Goal: Information Seeking & Learning: Learn about a topic

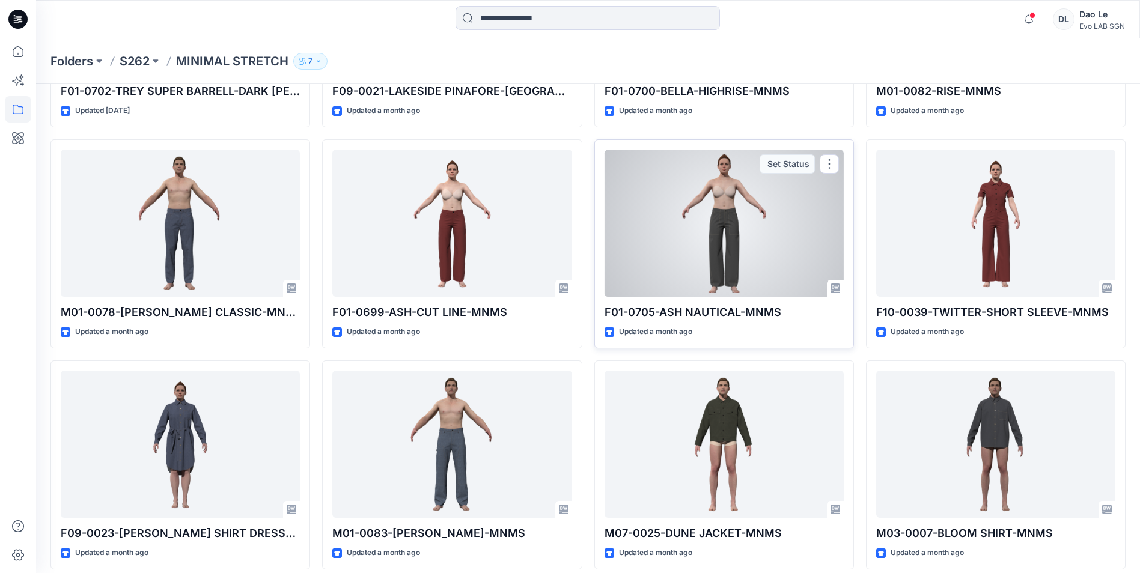
scroll to position [311, 0]
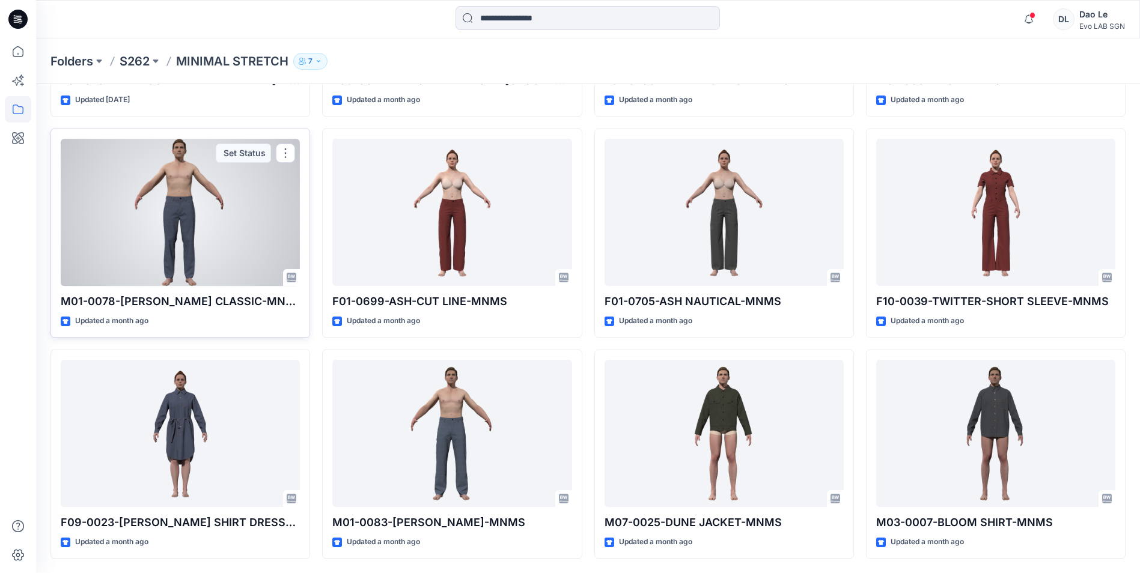
click at [125, 301] on p "M01-0078-[PERSON_NAME] CLASSIC-MNMS" at bounding box center [180, 301] width 239 height 17
click at [97, 313] on div "M01-0078-[PERSON_NAME] CLASSIC-MNMS Updated a month ago Set Status" at bounding box center [180, 233] width 260 height 209
click at [88, 320] on p "Updated a month ago" at bounding box center [111, 321] width 73 height 13
click at [87, 316] on p "Updated a month ago" at bounding box center [111, 321] width 73 height 13
click at [100, 297] on p "M01-0078-[PERSON_NAME] CLASSIC-MNMS" at bounding box center [180, 301] width 239 height 17
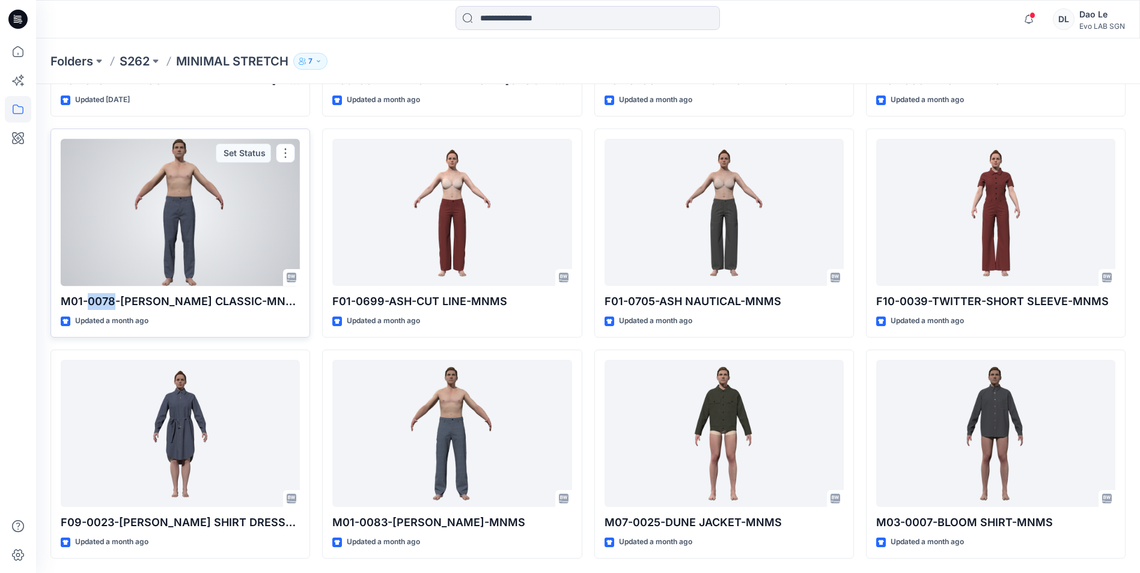
click at [100, 297] on p "M01-0078-[PERSON_NAME] CLASSIC-MNMS" at bounding box center [180, 301] width 239 height 17
click at [203, 259] on div at bounding box center [180, 212] width 239 height 147
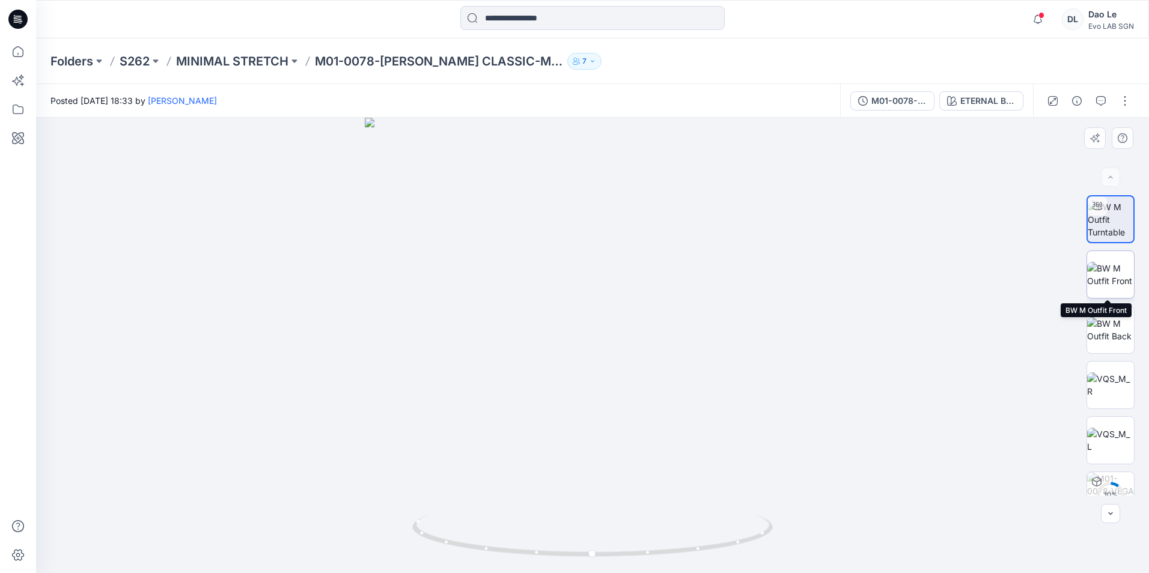
click at [1102, 268] on img at bounding box center [1110, 274] width 47 height 25
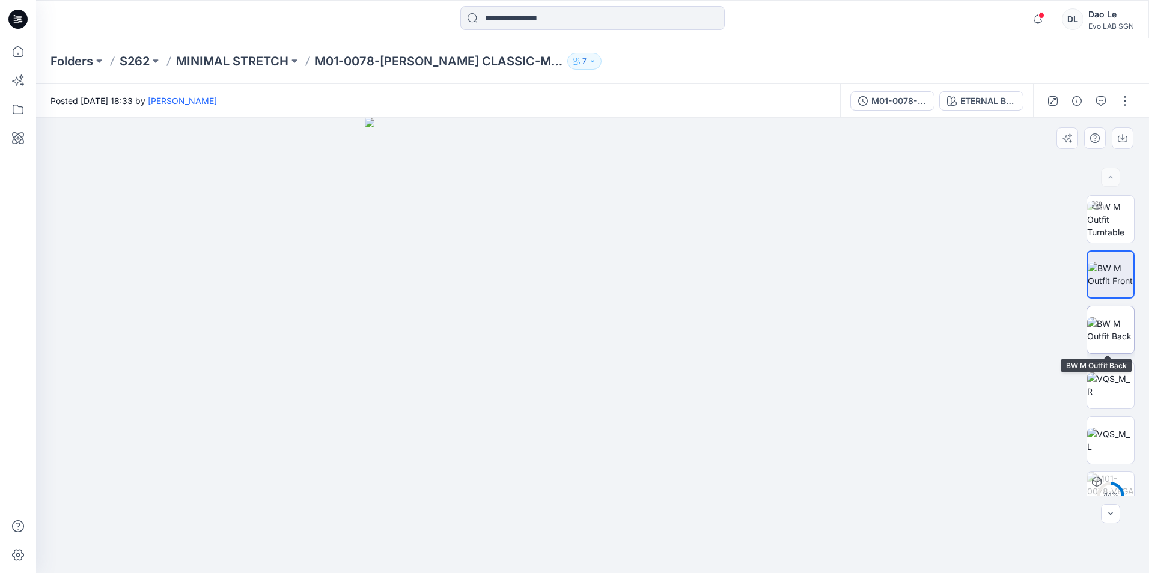
click at [1111, 334] on img at bounding box center [1110, 329] width 47 height 25
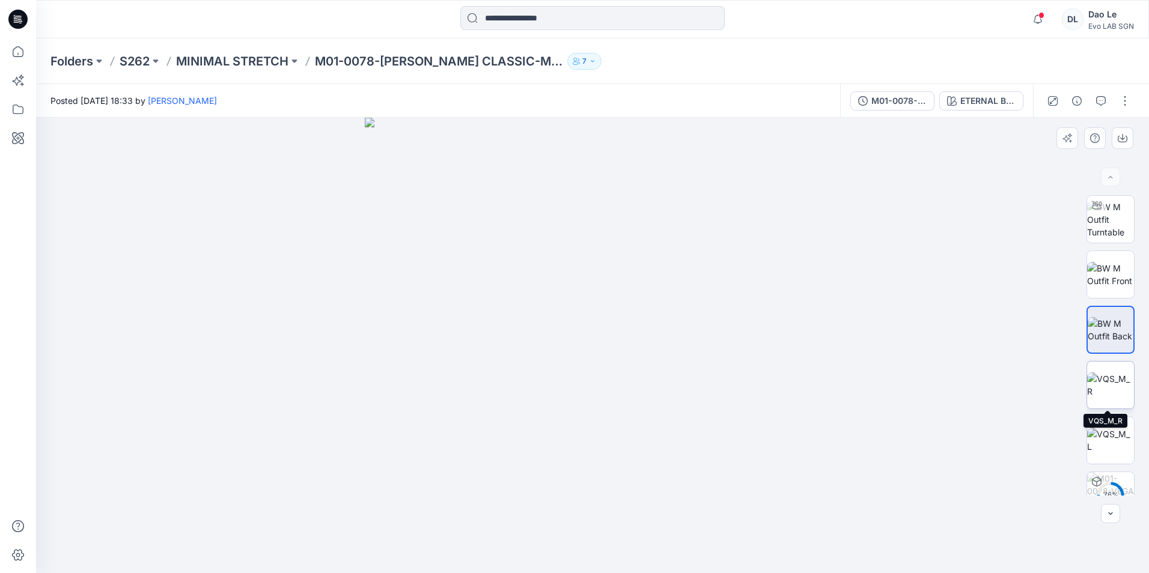
click at [1100, 390] on img at bounding box center [1110, 385] width 47 height 25
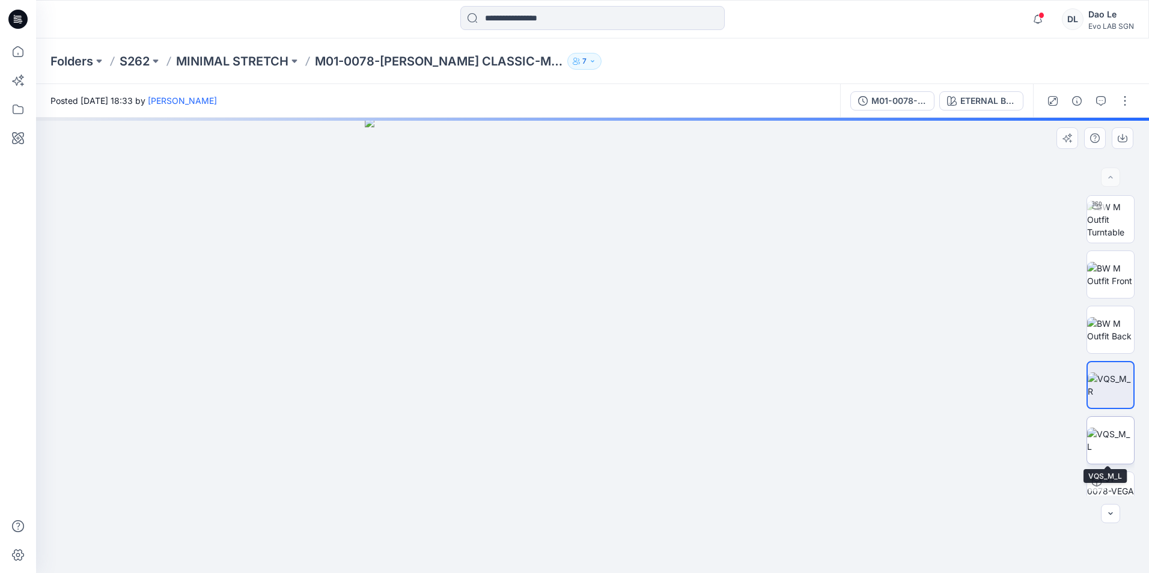
click at [1099, 439] on img at bounding box center [1110, 440] width 47 height 25
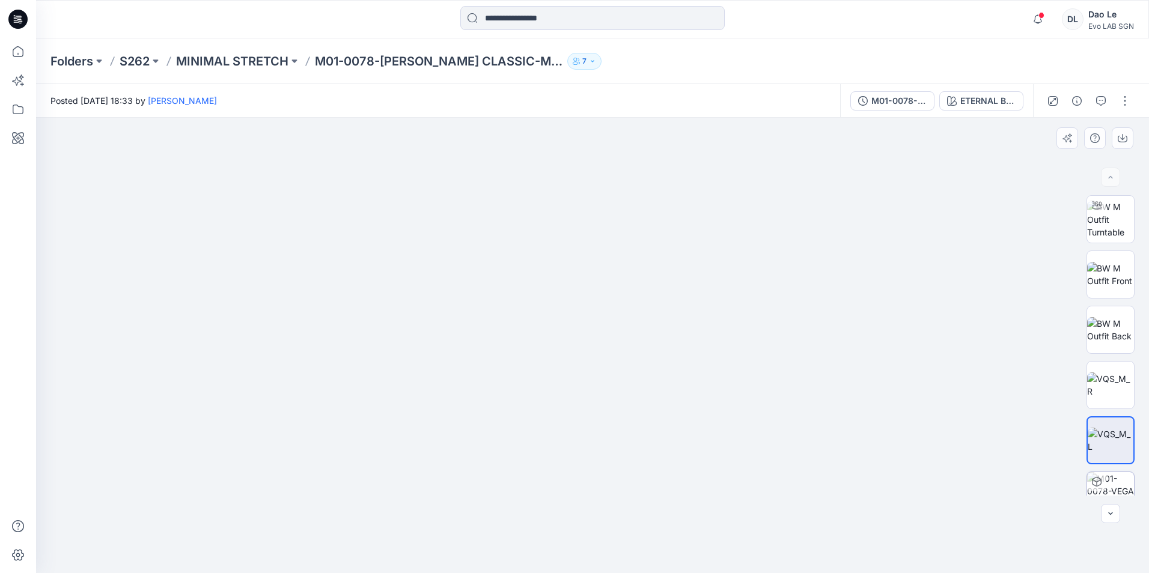
scroll to position [24, 0]
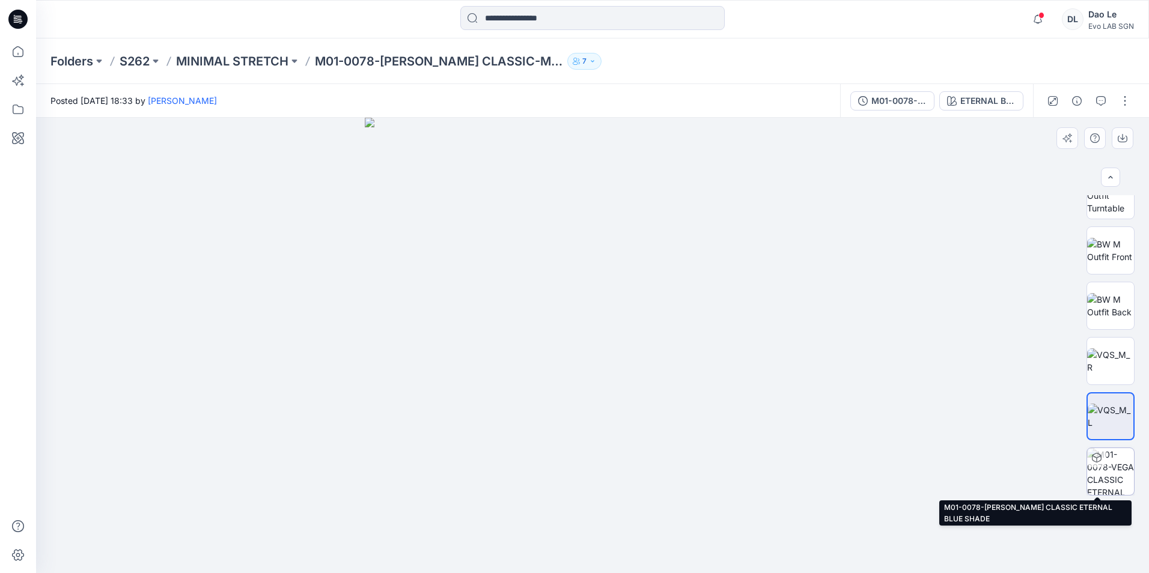
click at [1105, 469] on img at bounding box center [1110, 471] width 47 height 47
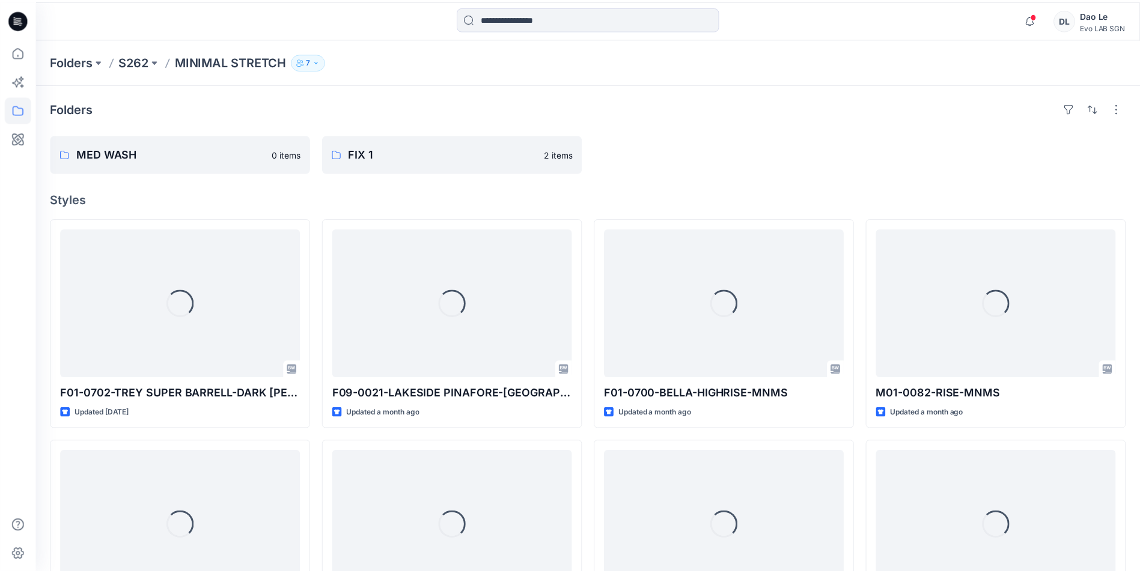
scroll to position [311, 0]
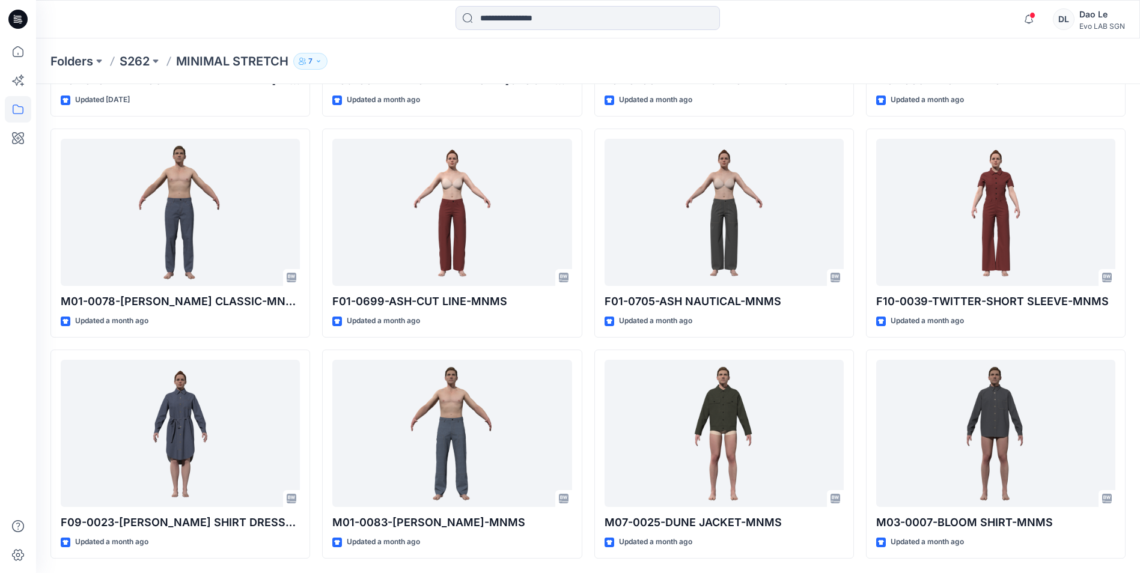
click at [206, 60] on p "MINIMAL STRETCH" at bounding box center [232, 61] width 112 height 17
click at [132, 64] on p "S262" at bounding box center [135, 61] width 30 height 17
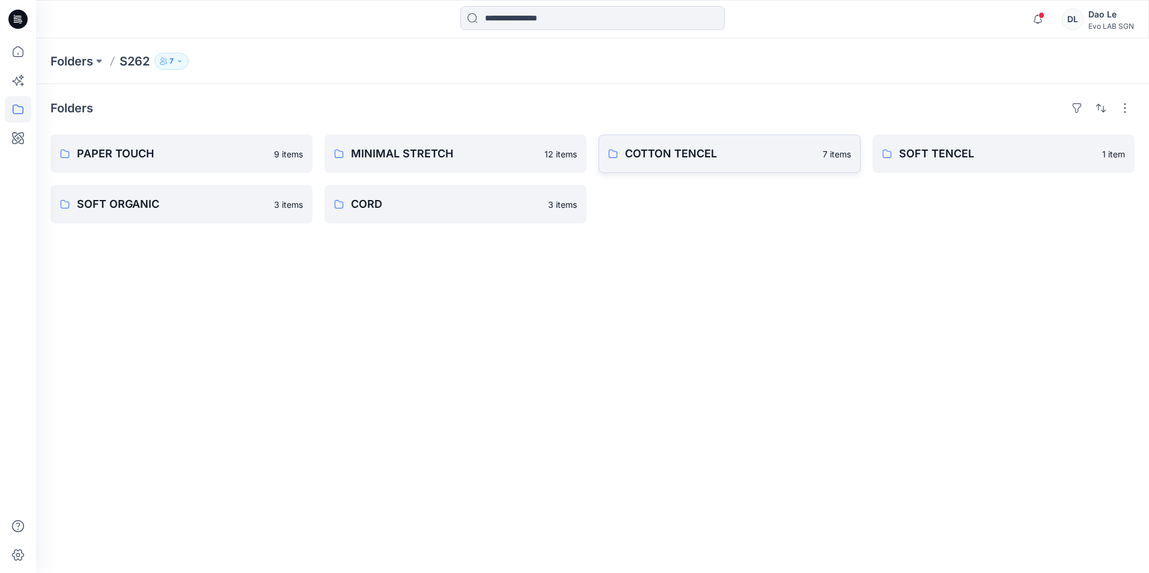
click at [722, 153] on p "COTTON TENCEL" at bounding box center [720, 153] width 191 height 17
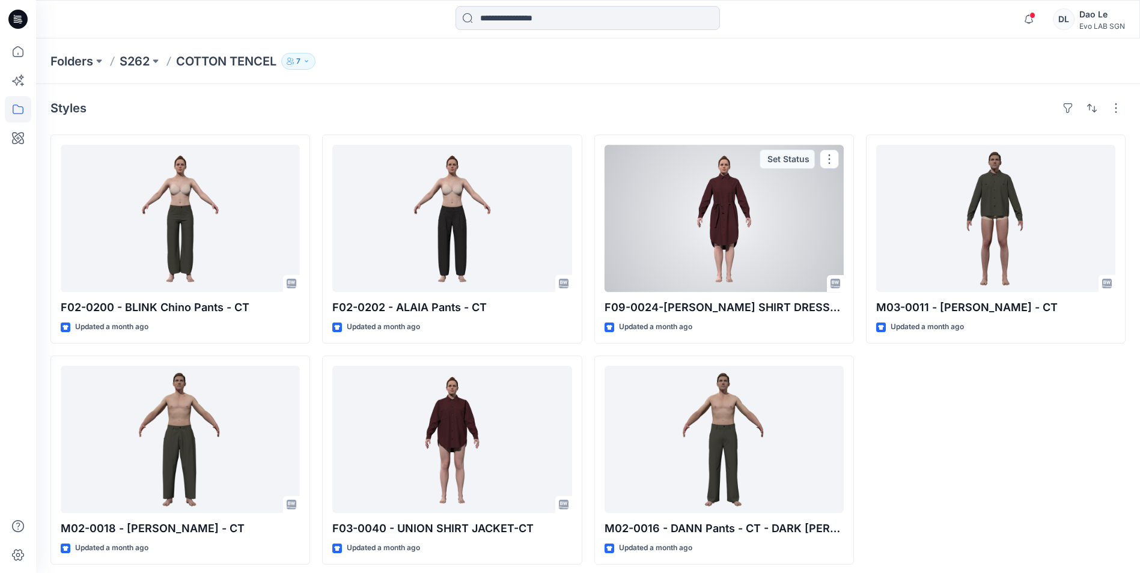
scroll to position [6, 0]
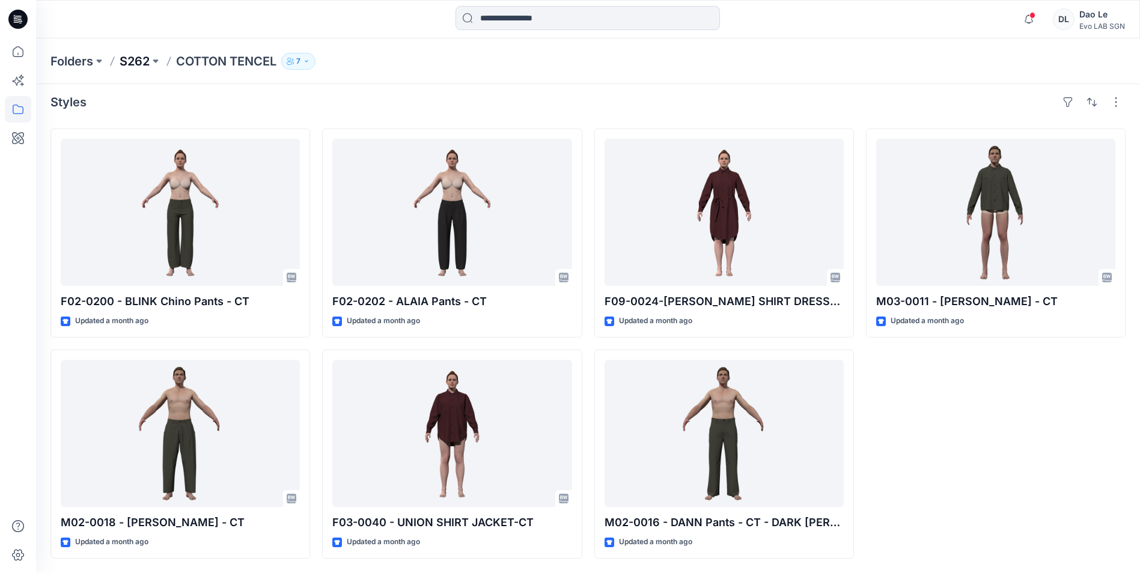
click at [145, 61] on p "S262" at bounding box center [135, 61] width 30 height 17
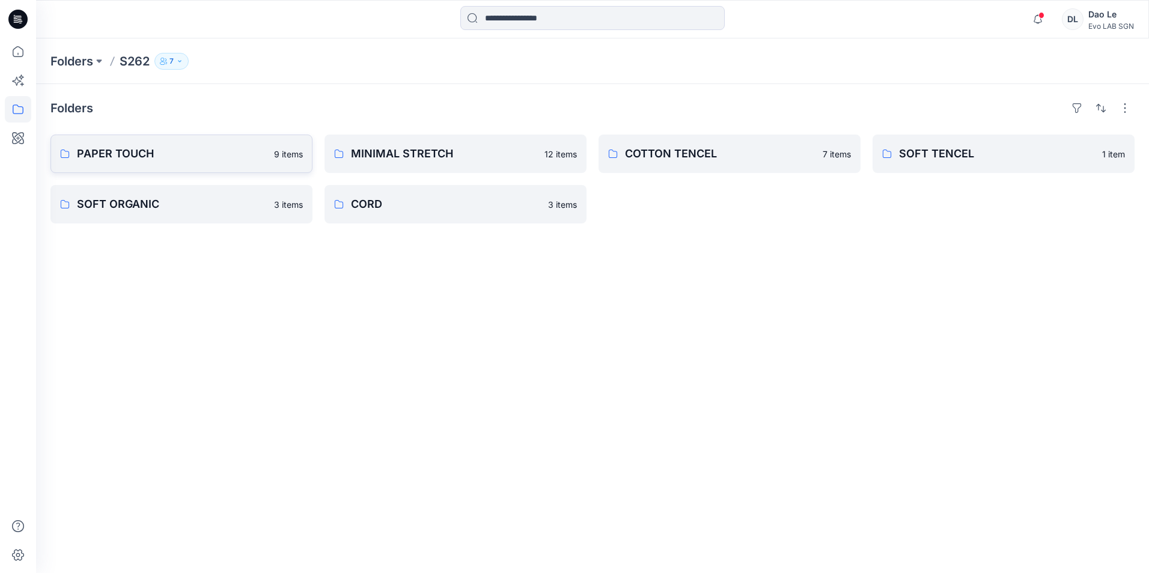
click at [103, 150] on p "PAPER TOUCH" at bounding box center [172, 153] width 190 height 17
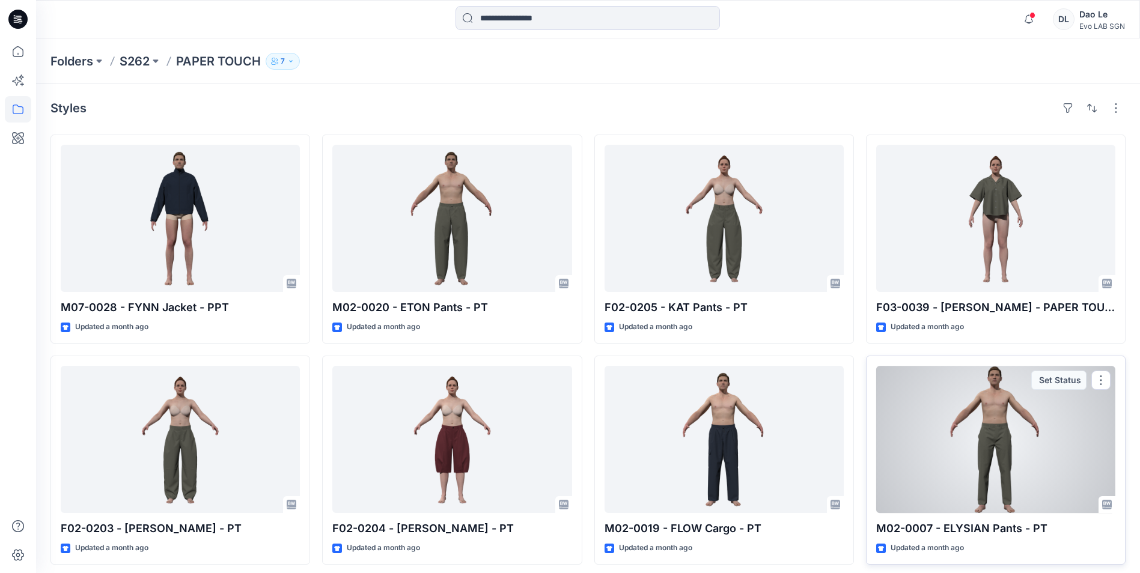
click at [970, 526] on p "M02-0007 - ELYSIAN Pants - PT" at bounding box center [995, 528] width 239 height 17
click at [894, 550] on p "Updated a month ago" at bounding box center [927, 548] width 73 height 13
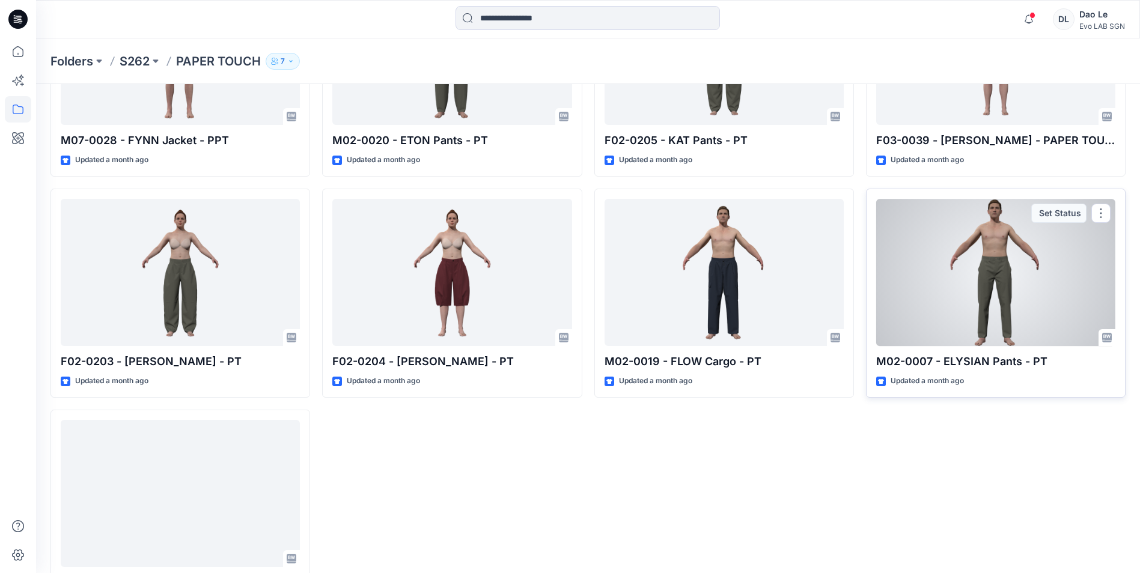
scroll to position [227, 0]
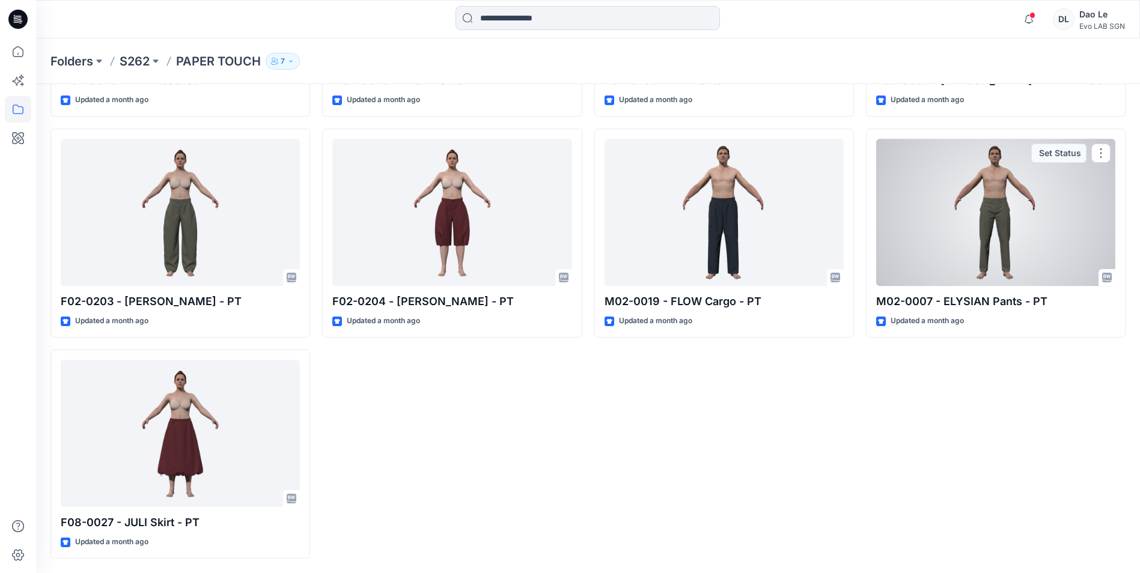
drag, startPoint x: 965, startPoint y: 258, endPoint x: 975, endPoint y: 330, distance: 72.2
click at [964, 258] on div at bounding box center [995, 212] width 239 height 147
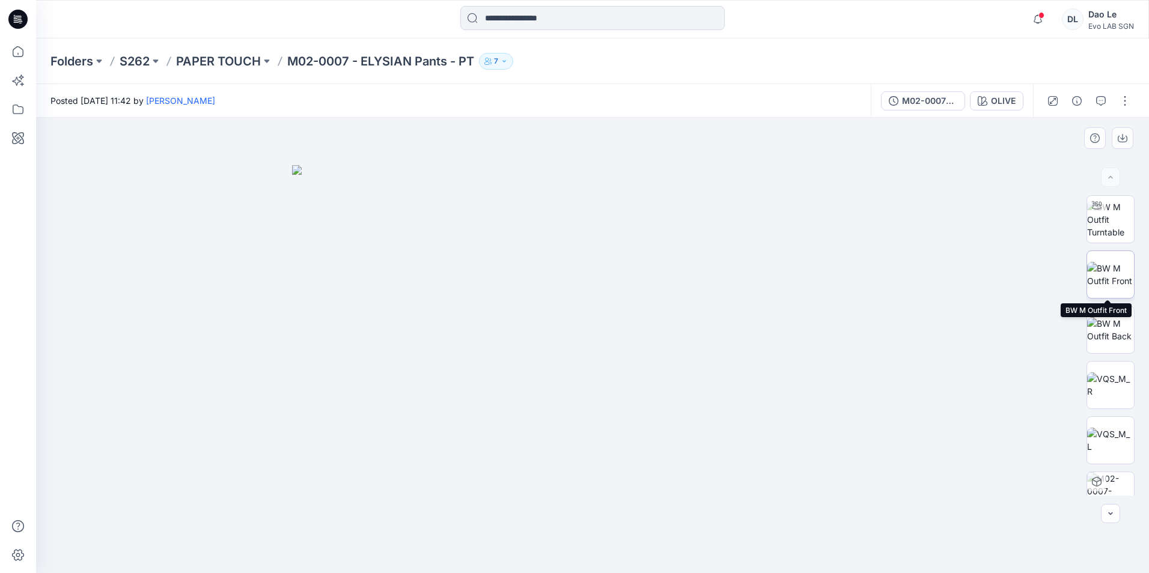
click at [1098, 270] on img at bounding box center [1110, 274] width 47 height 25
click at [1112, 330] on img at bounding box center [1110, 329] width 47 height 25
click at [1103, 219] on img at bounding box center [1110, 220] width 47 height 38
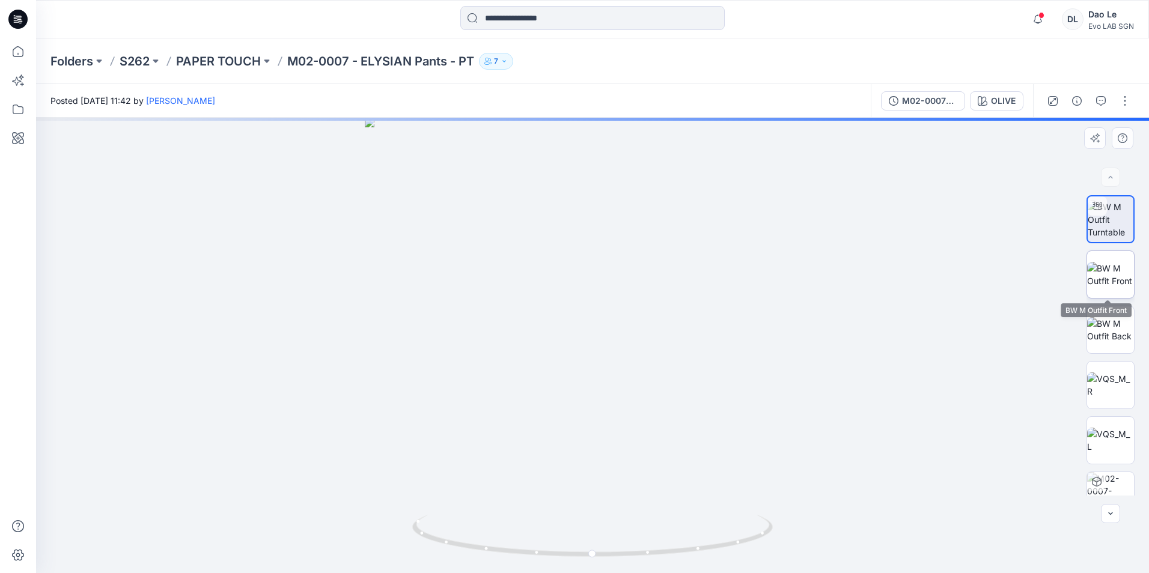
click at [1096, 269] on img at bounding box center [1110, 274] width 47 height 25
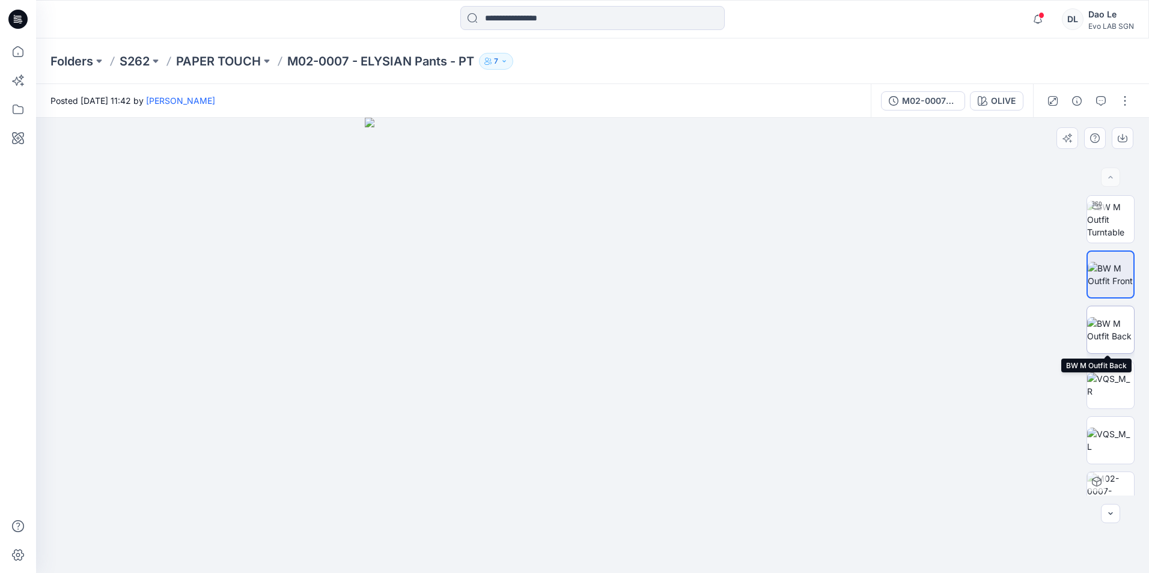
click at [1094, 339] on img at bounding box center [1110, 329] width 47 height 25
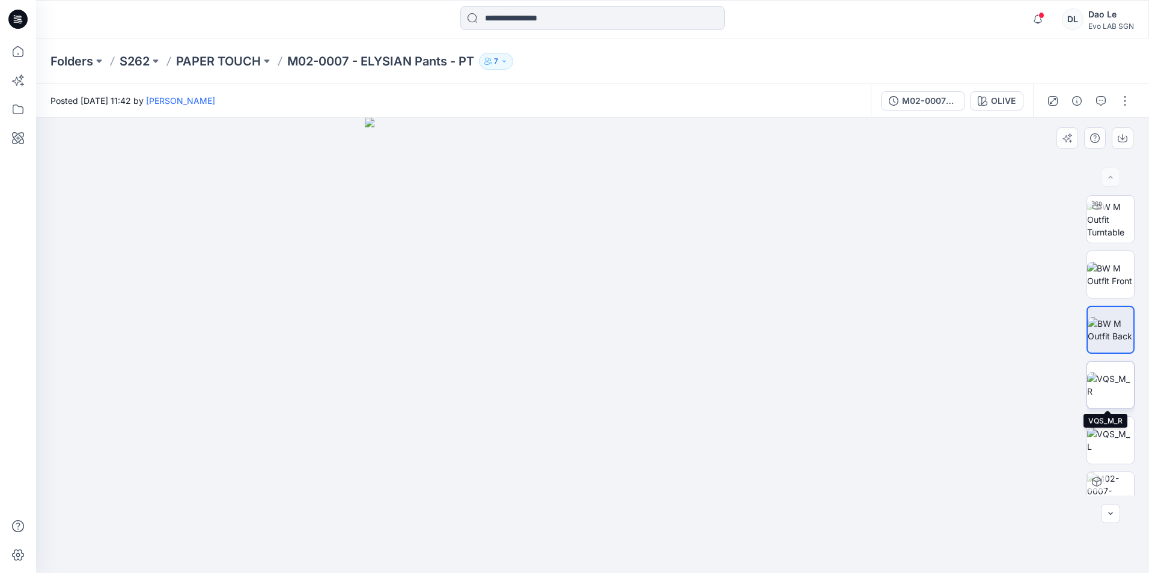
click at [1097, 383] on img at bounding box center [1110, 385] width 47 height 25
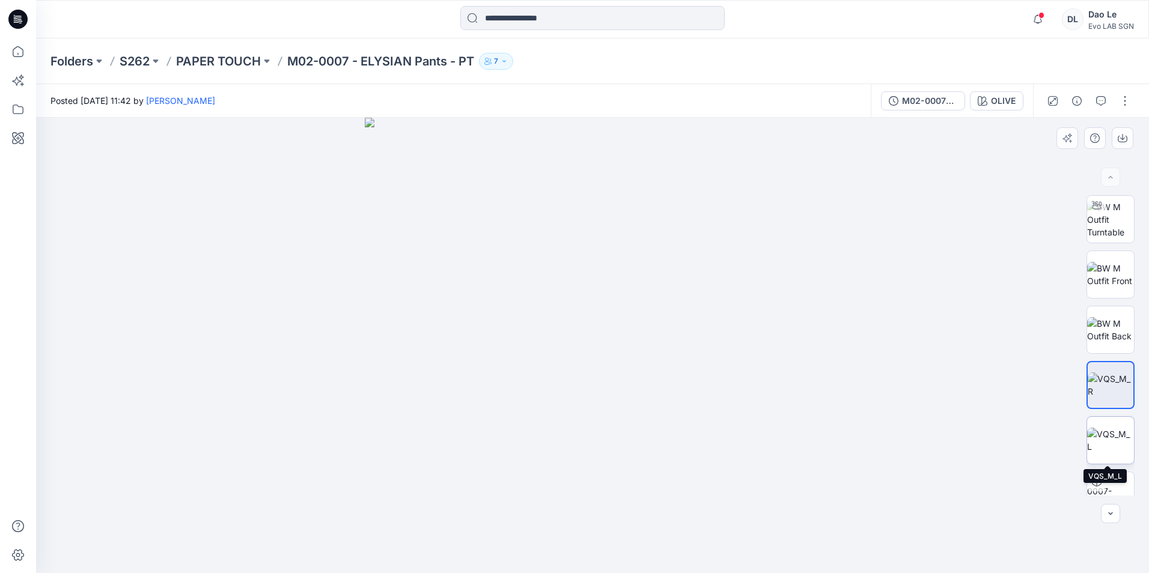
click at [1110, 438] on img at bounding box center [1110, 440] width 47 height 25
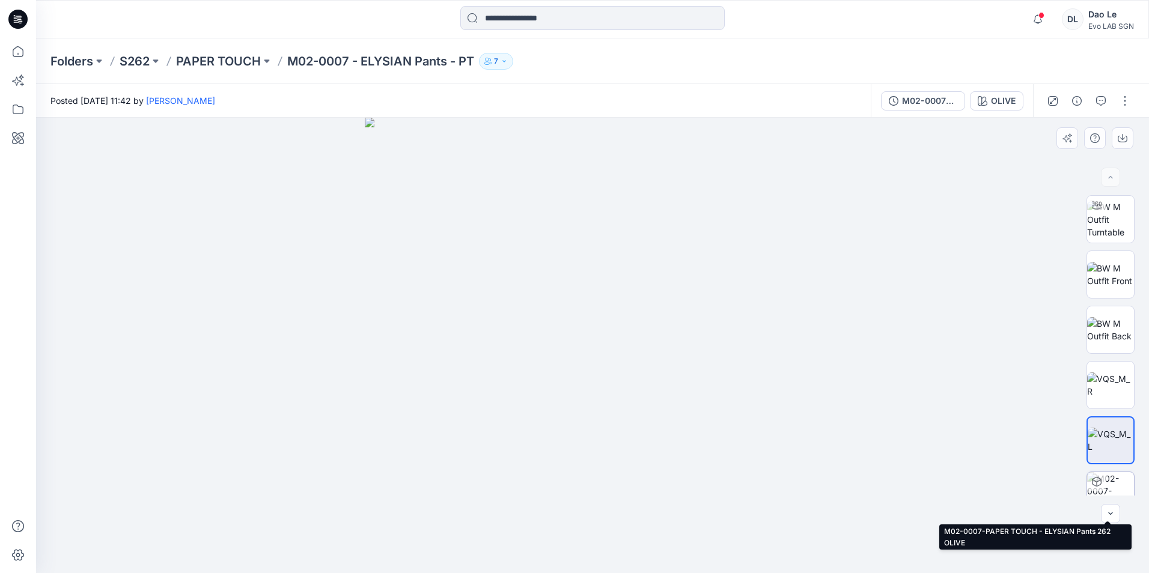
click at [1102, 484] on div at bounding box center [1096, 481] width 19 height 19
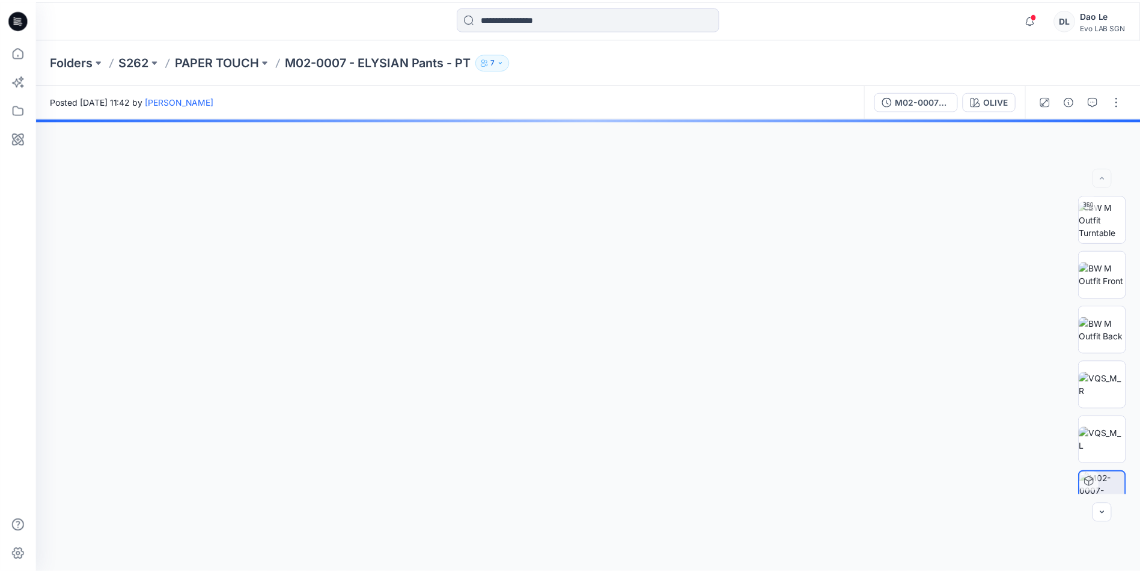
scroll to position [79, 0]
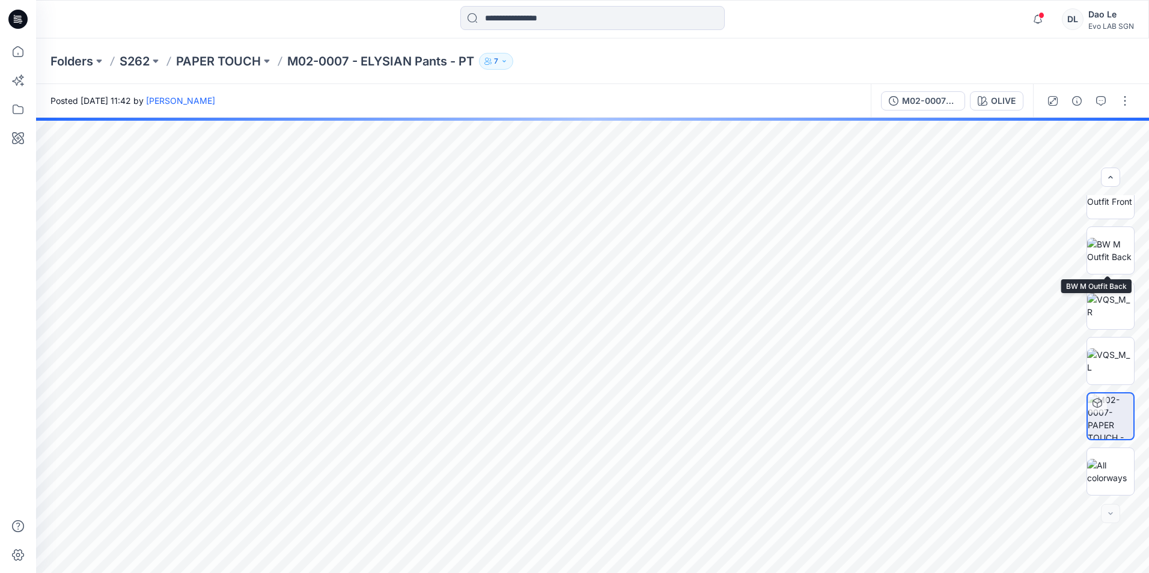
click at [1105, 208] on img at bounding box center [1110, 195] width 47 height 25
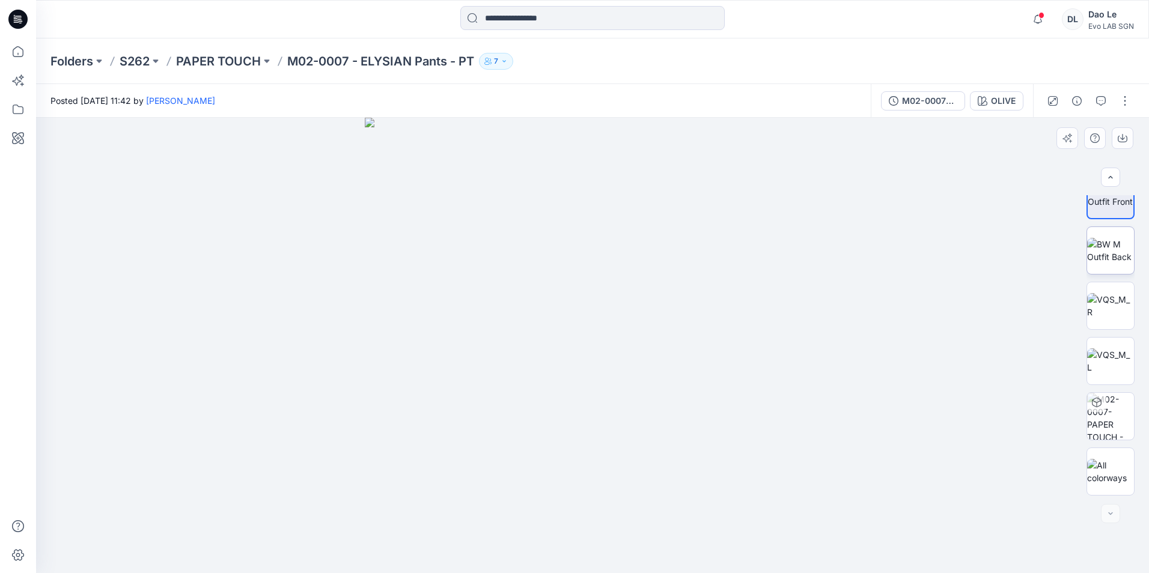
click at [1107, 254] on img at bounding box center [1110, 250] width 47 height 25
click at [1101, 301] on img at bounding box center [1110, 305] width 47 height 25
click at [1123, 102] on button "button" at bounding box center [1124, 100] width 19 height 19
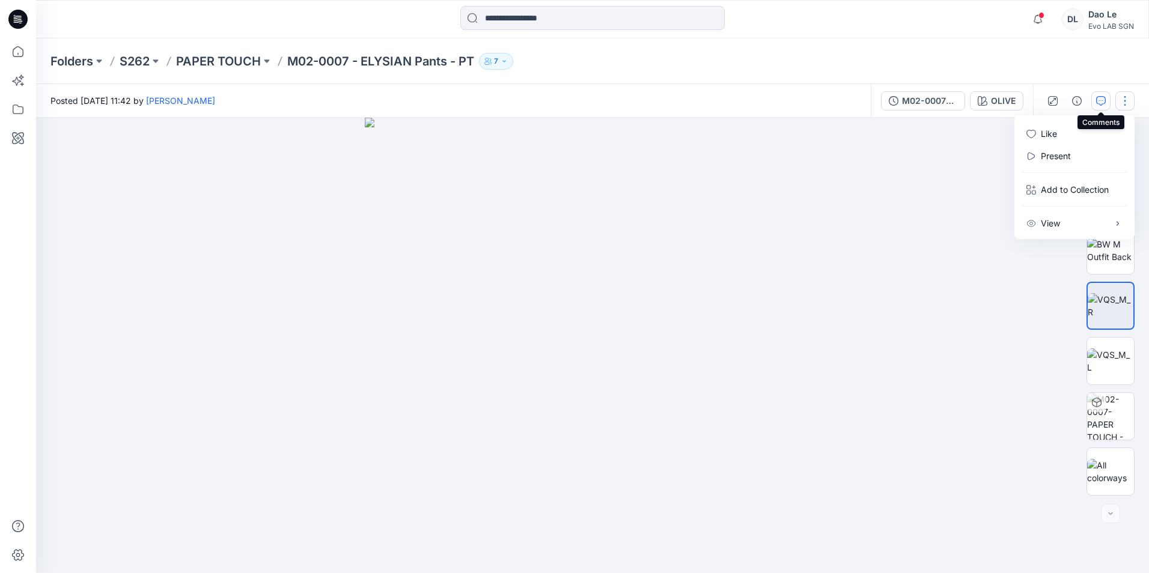
click at [1099, 97] on icon "button" at bounding box center [1101, 101] width 10 height 10
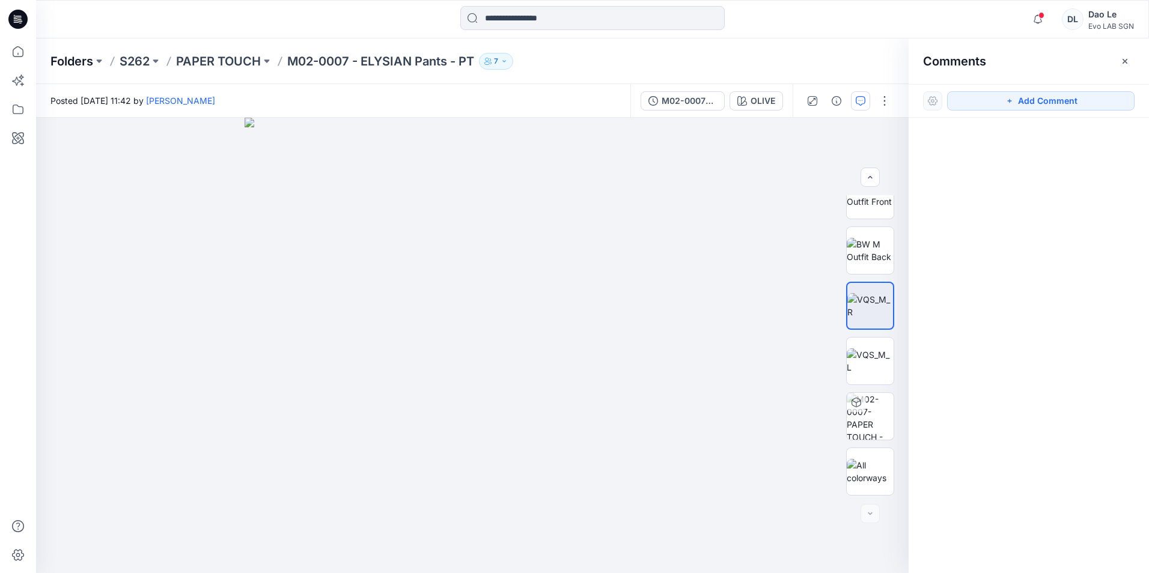
click at [73, 56] on p "Folders" at bounding box center [71, 61] width 43 height 17
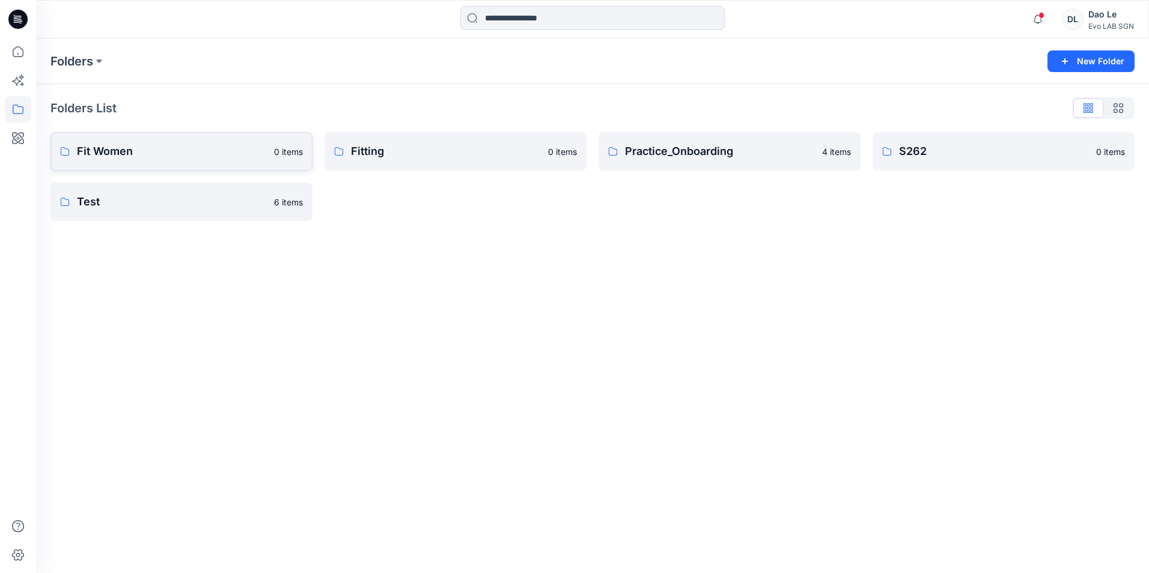
click at [219, 150] on p "Fit Women" at bounding box center [172, 151] width 190 height 17
click at [403, 162] on link "Fitting 0 items" at bounding box center [456, 151] width 262 height 38
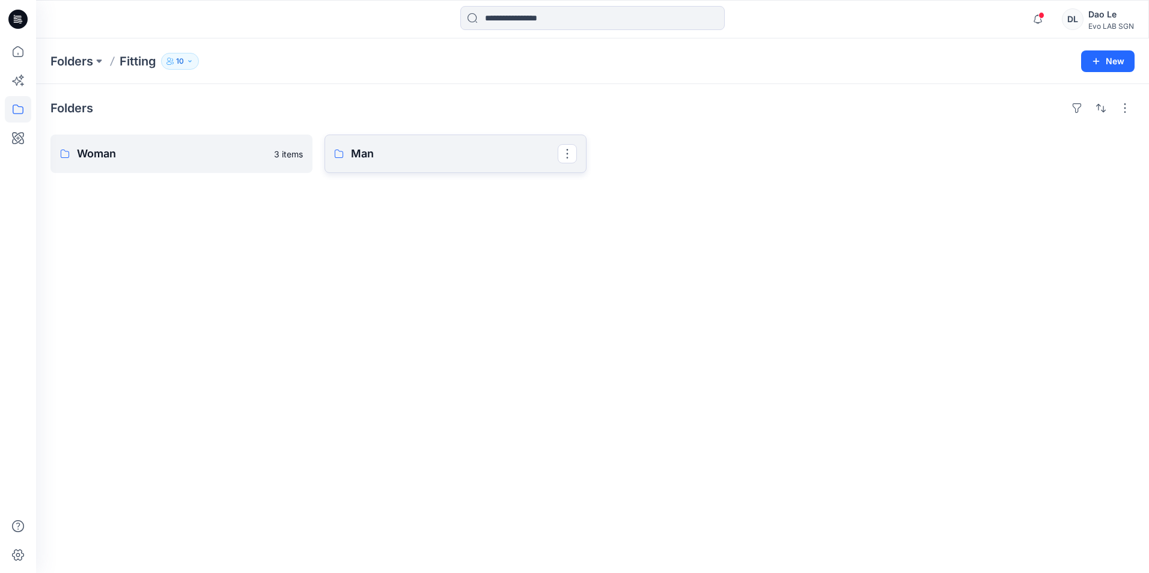
click at [389, 157] on p "Man" at bounding box center [454, 153] width 207 height 17
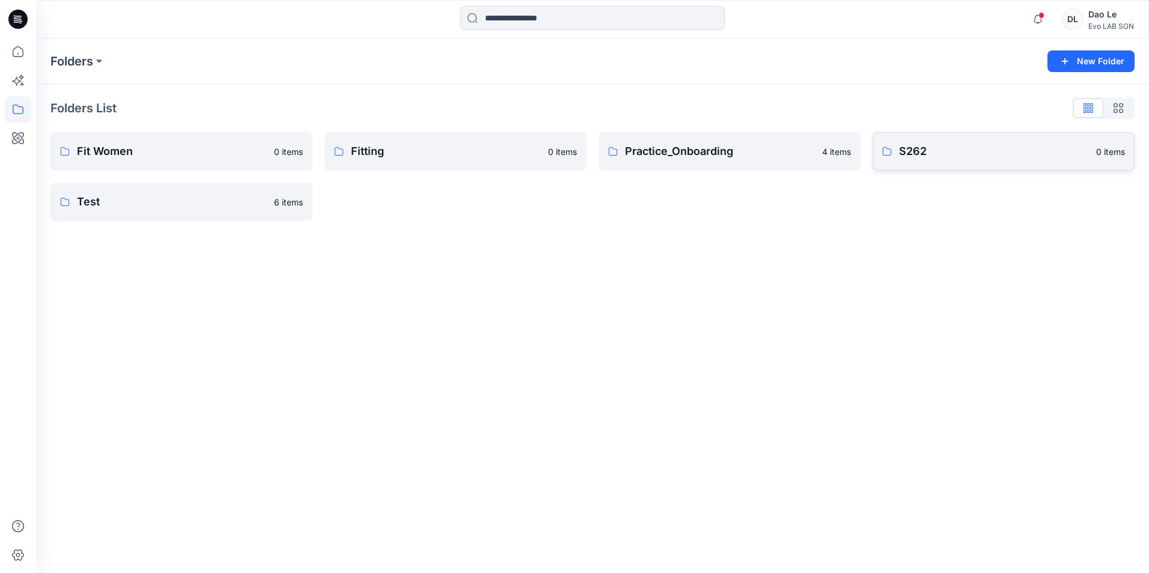
click at [990, 155] on p "S262" at bounding box center [994, 151] width 190 height 17
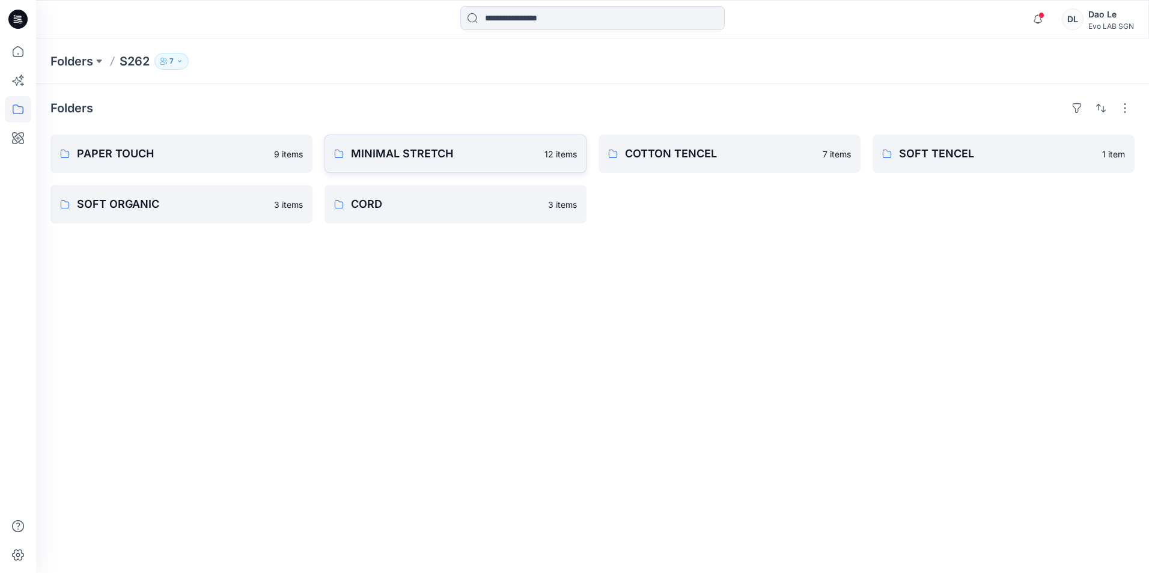
click at [440, 154] on p "MINIMAL STRETCH" at bounding box center [444, 153] width 186 height 17
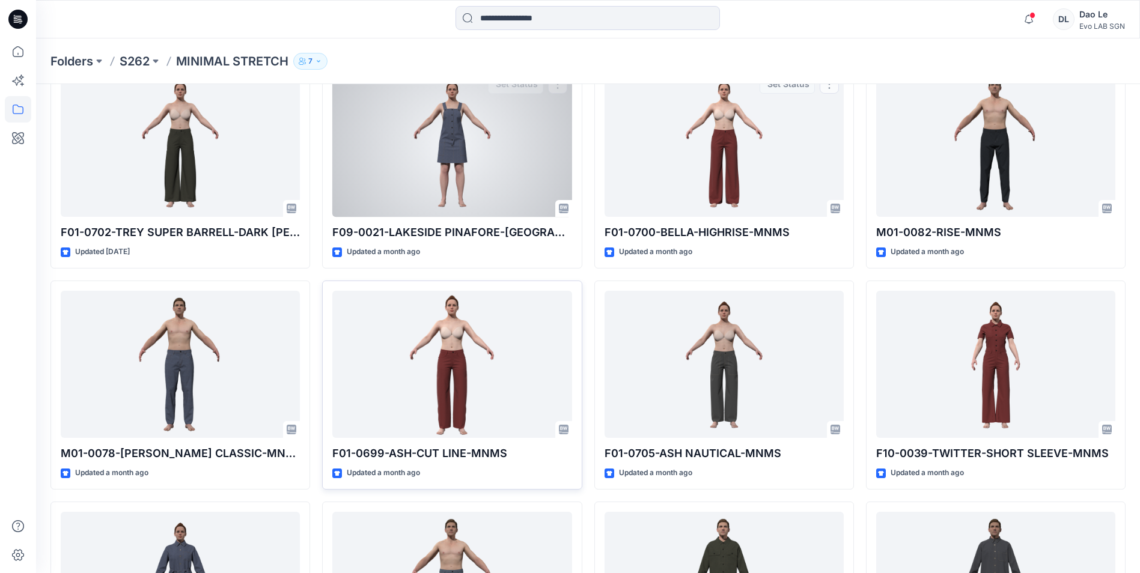
scroll to position [180, 0]
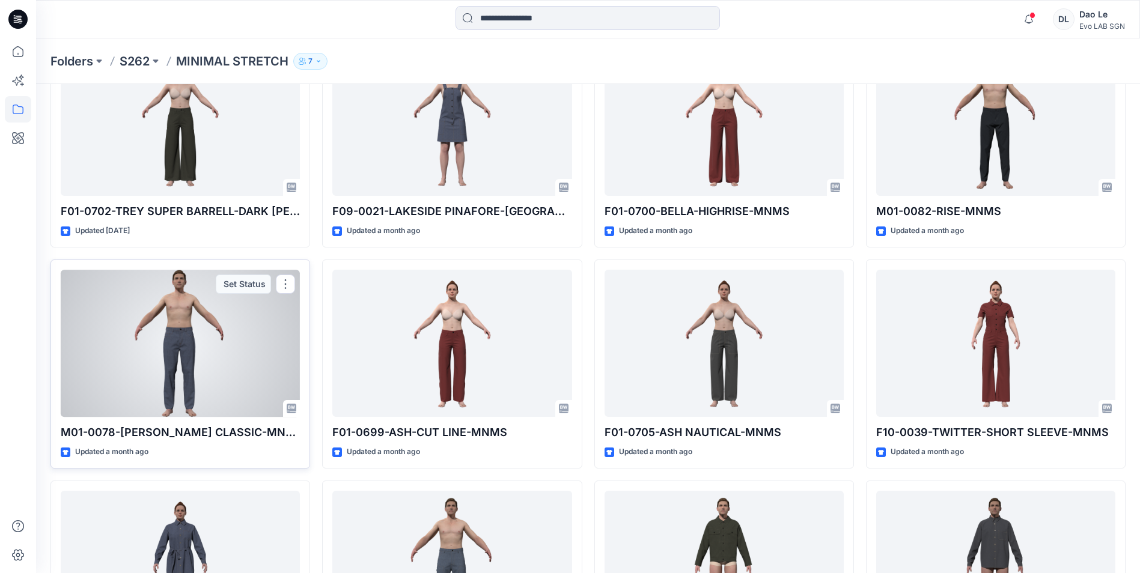
click at [191, 318] on div at bounding box center [180, 343] width 239 height 147
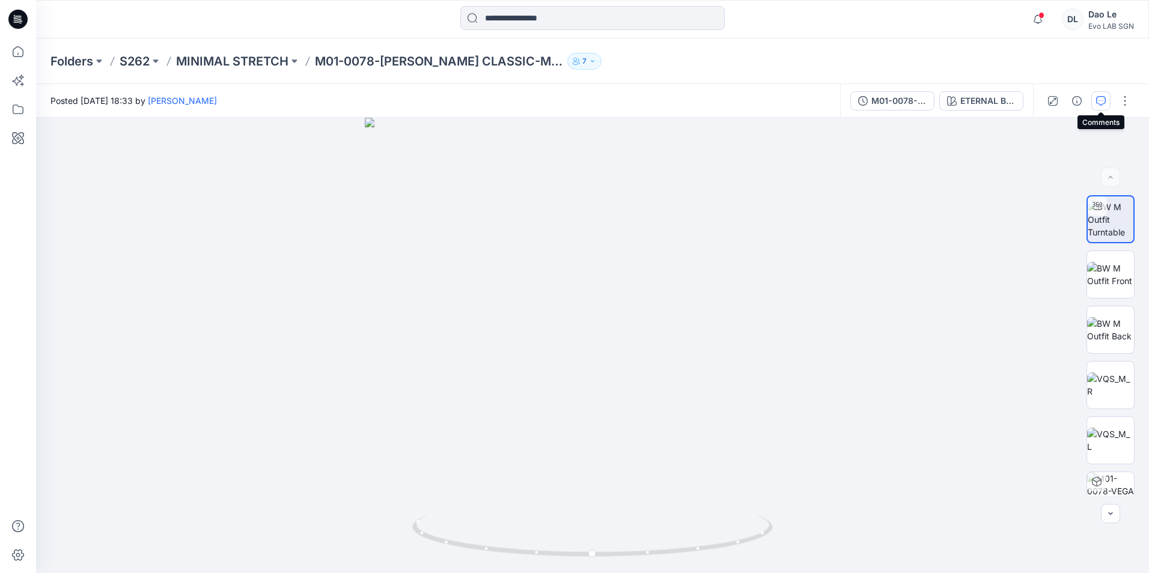
click at [1102, 104] on icon "button" at bounding box center [1101, 101] width 10 height 10
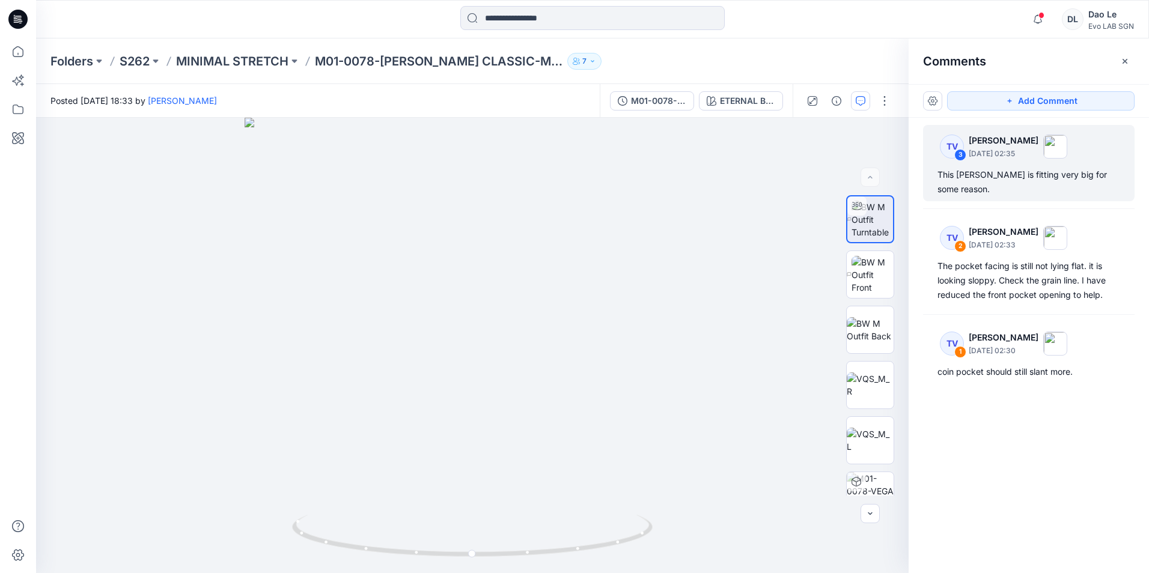
click at [987, 178] on div "This [PERSON_NAME] is fitting very big for some reason." at bounding box center [1029, 182] width 183 height 29
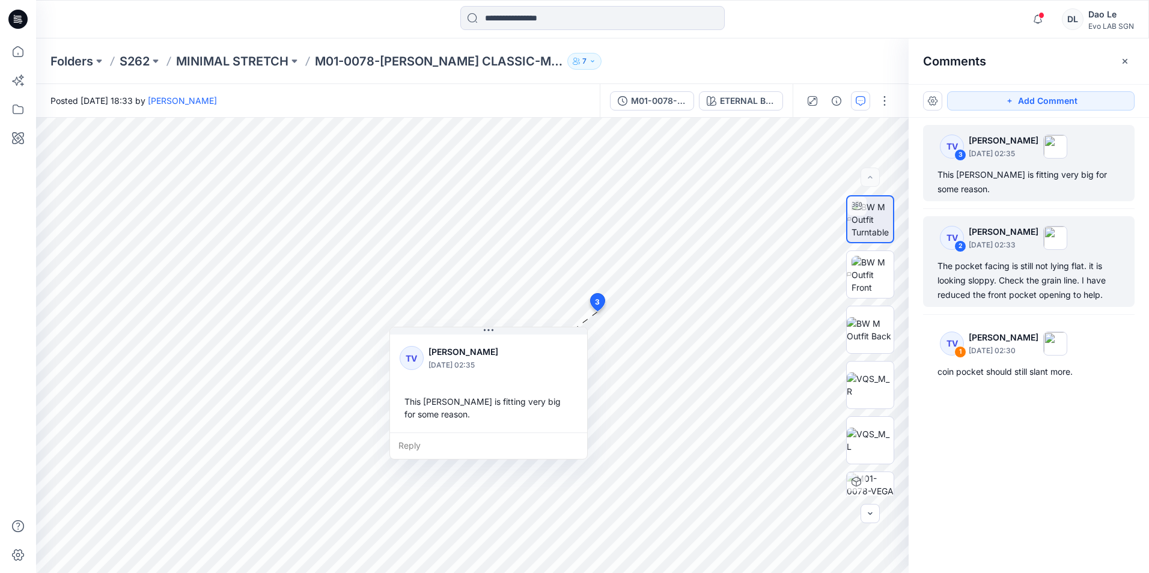
click at [1013, 268] on div "The pocket facing is still not lying flat. it is looking sloppy. Check the grai…" at bounding box center [1029, 280] width 183 height 43
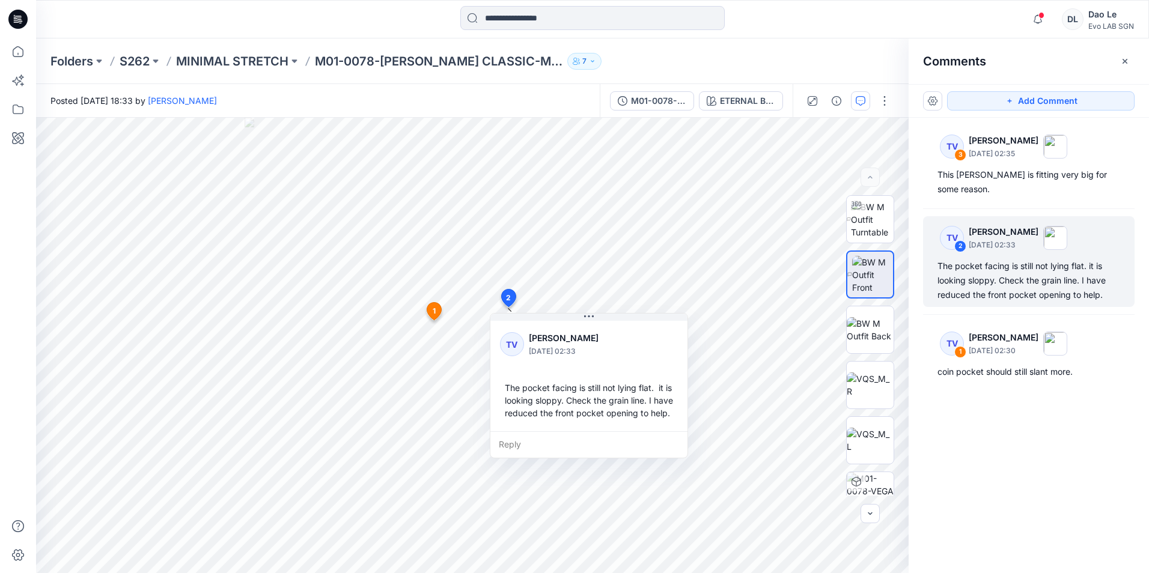
click at [1013, 267] on div "The pocket facing is still not lying flat. it is looking sloppy. Check the grai…" at bounding box center [1029, 280] width 183 height 43
click at [1013, 271] on div "The pocket facing is still not lying flat. it is looking sloppy. Check the grai…" at bounding box center [1029, 280] width 183 height 43
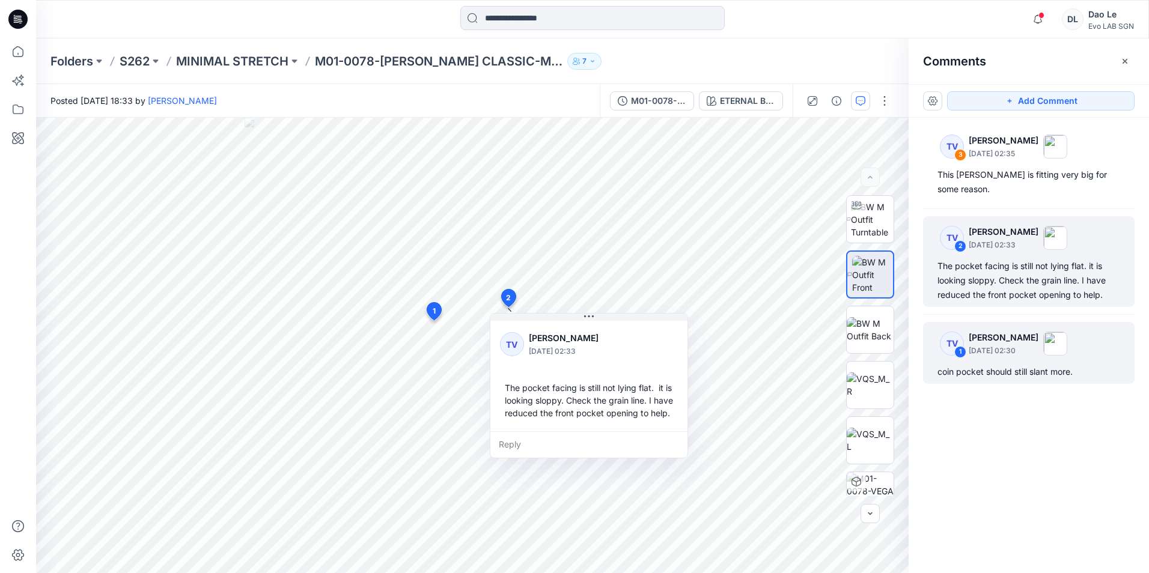
click at [1027, 365] on div "coin pocket should still slant more." at bounding box center [1029, 372] width 183 height 14
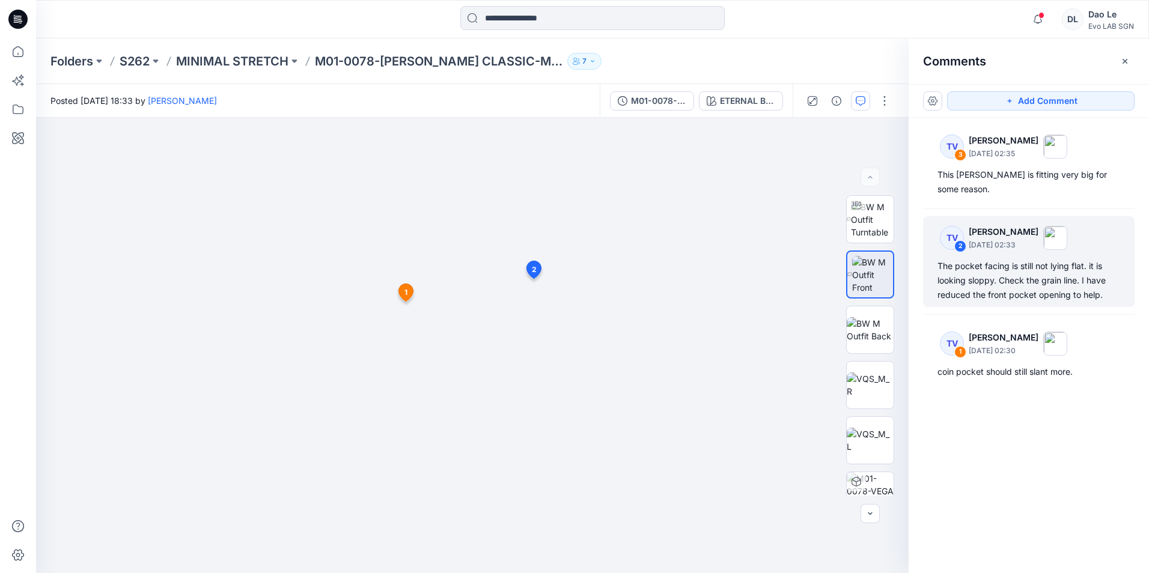
click at [1014, 268] on div "The pocket facing is still not lying flat. it is looking sloppy. Check the grai…" at bounding box center [1029, 280] width 183 height 43
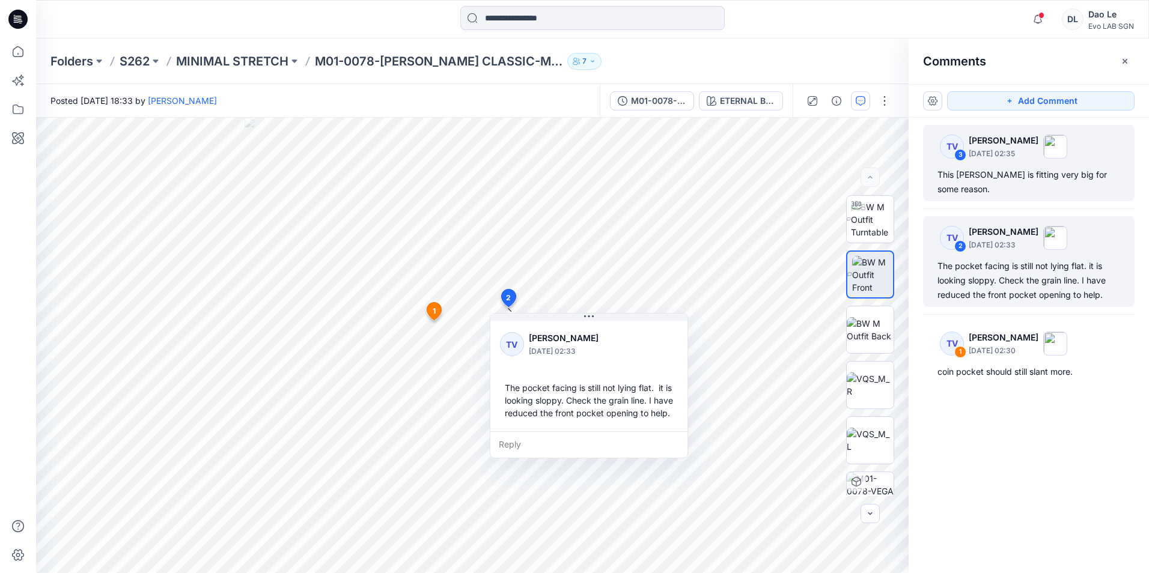
click at [985, 167] on div "TV 3 [PERSON_NAME] [DATE] 02:35 This [PERSON_NAME] is fitting very big for some…" at bounding box center [1029, 163] width 212 height 76
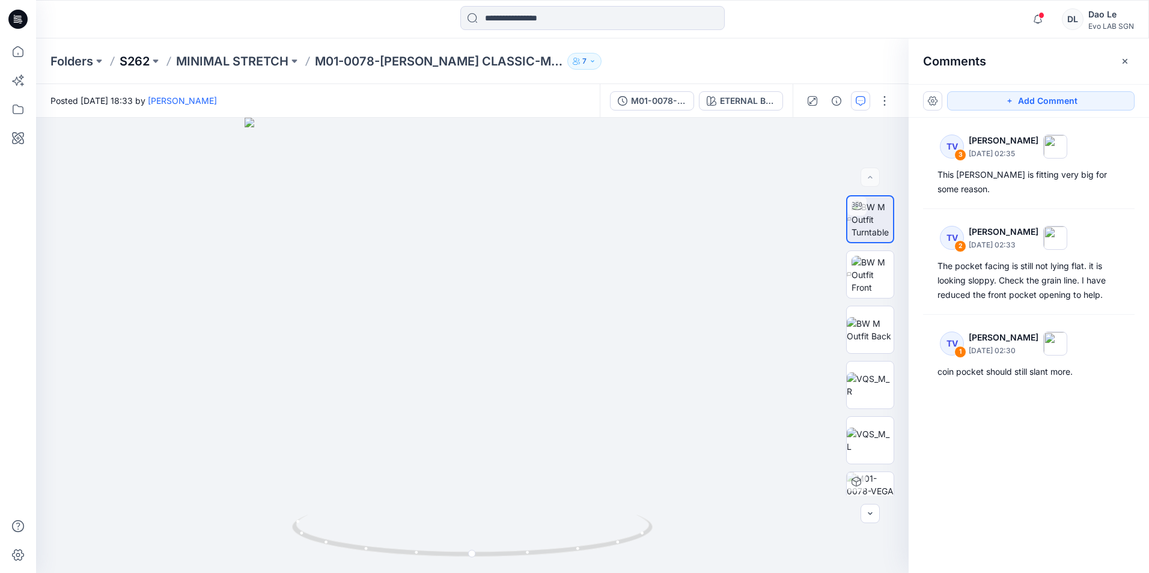
click at [148, 59] on p "S262" at bounding box center [135, 61] width 30 height 17
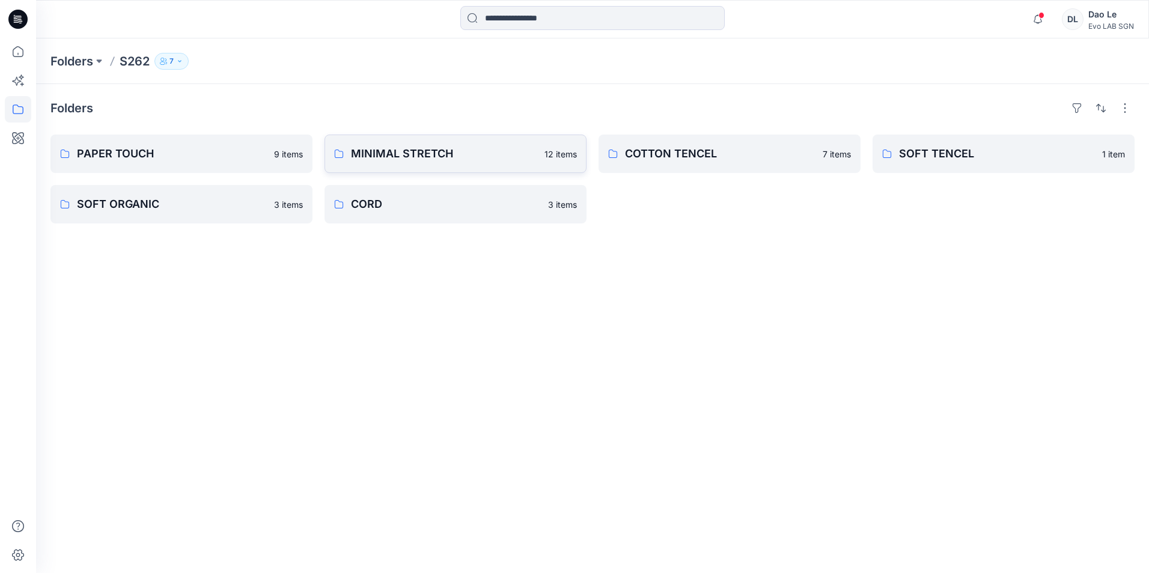
click at [447, 151] on p "MINIMAL STRETCH" at bounding box center [444, 153] width 186 height 17
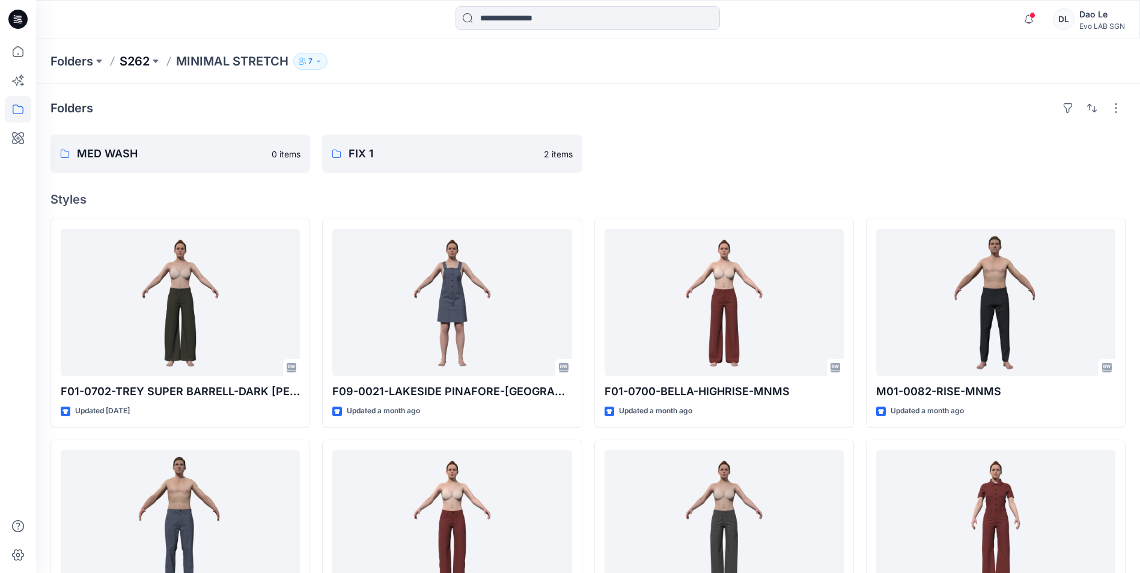
click at [142, 59] on p "S262" at bounding box center [135, 61] width 30 height 17
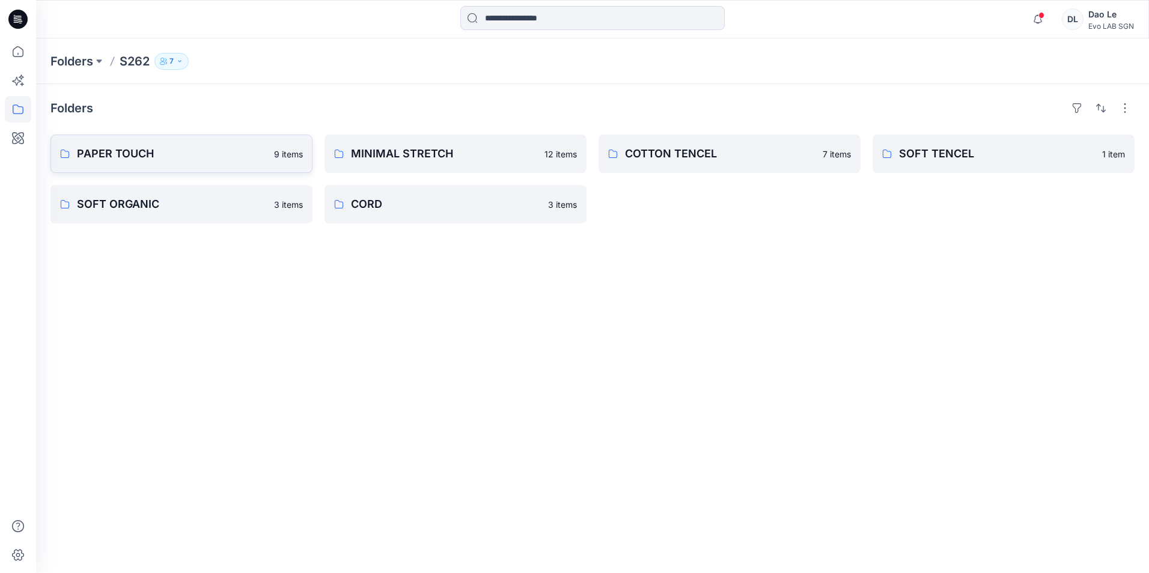
click at [172, 152] on p "PAPER TOUCH" at bounding box center [172, 153] width 190 height 17
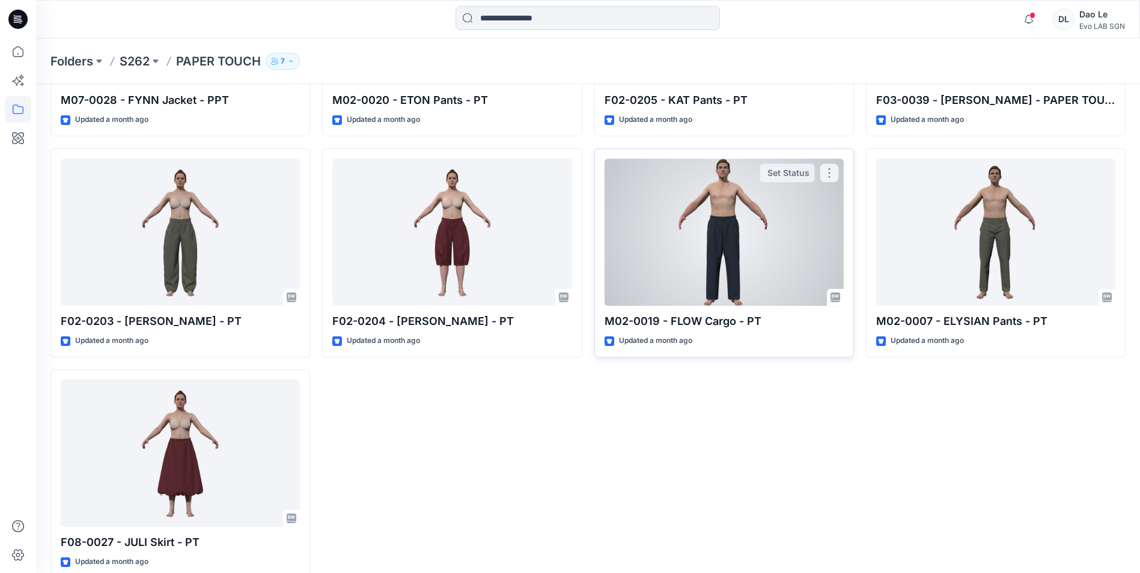
scroll to position [227, 0]
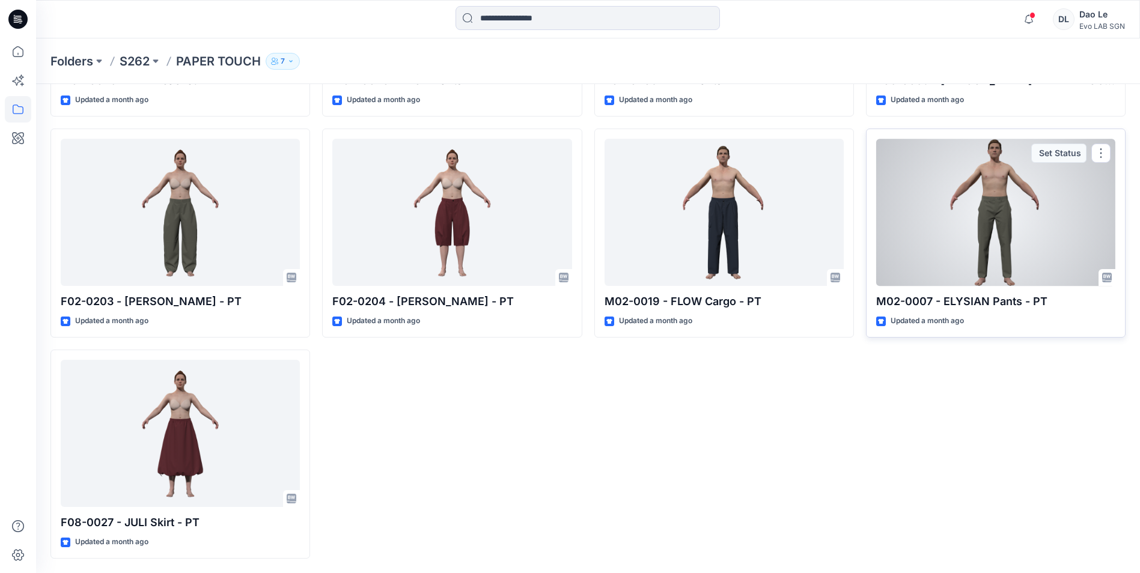
click at [989, 227] on div at bounding box center [995, 212] width 239 height 147
